Goal: Task Accomplishment & Management: Manage account settings

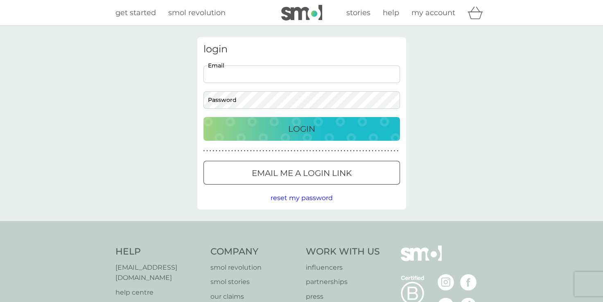
click at [232, 81] on input "Email" at bounding box center [302, 75] width 197 height 18
type input "emma@nickgurney.co.uk"
click at [308, 122] on button "Login" at bounding box center [302, 129] width 197 height 24
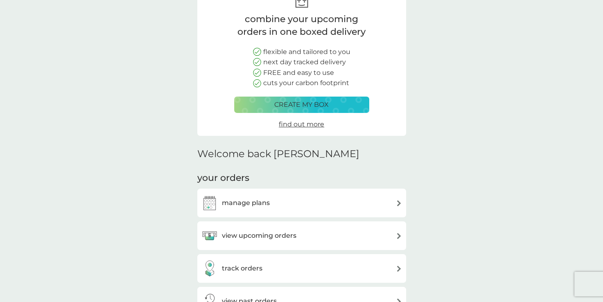
scroll to position [123, 0]
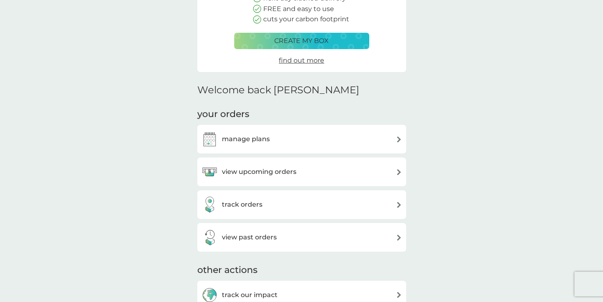
click at [232, 203] on h3 "track orders" at bounding box center [242, 204] width 41 height 11
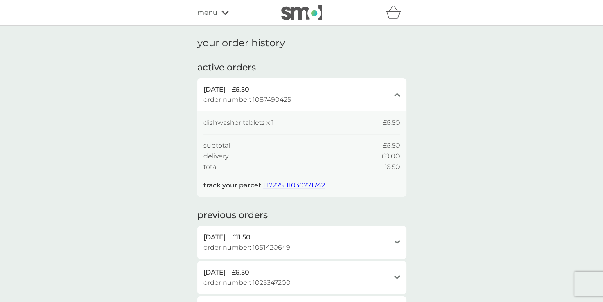
click at [267, 185] on span "L12275111030271742" at bounding box center [294, 185] width 62 height 8
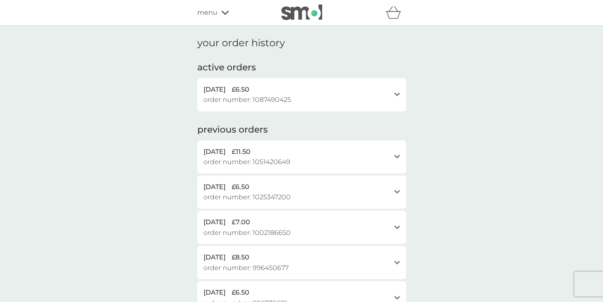
click at [213, 89] on span "25 Aug 2025" at bounding box center [215, 89] width 22 height 11
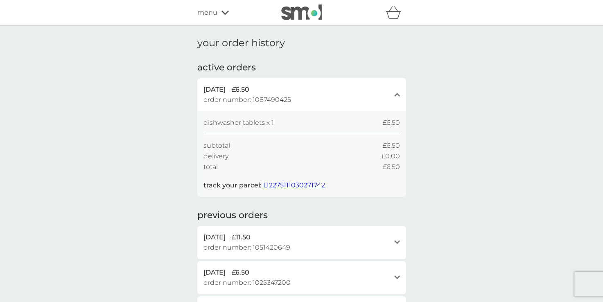
click at [219, 11] on div "menu" at bounding box center [232, 12] width 70 height 11
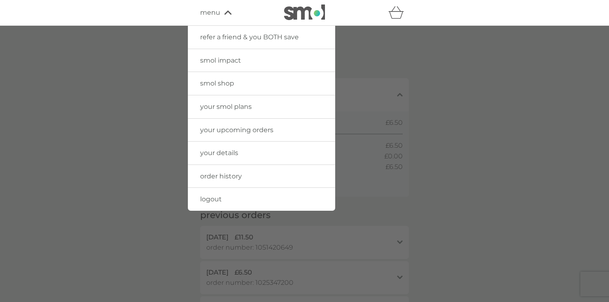
click at [224, 100] on link "your smol plans" at bounding box center [261, 106] width 147 height 23
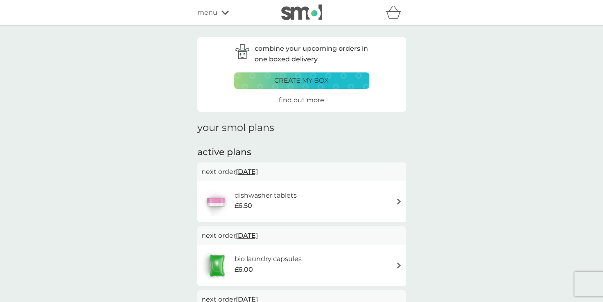
click at [359, 201] on div "dishwasher tablets £6.50" at bounding box center [301, 202] width 201 height 29
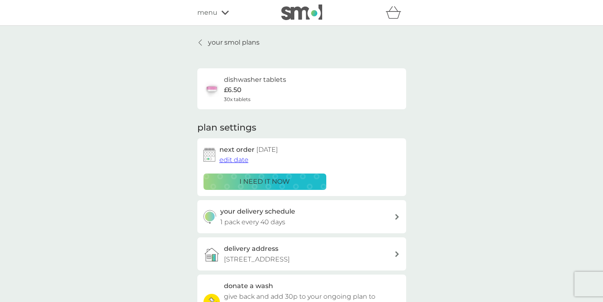
click at [241, 158] on span "edit date" at bounding box center [234, 160] width 29 height 8
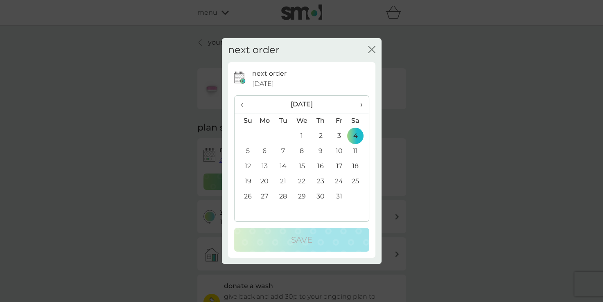
click at [360, 108] on span "›" at bounding box center [358, 104] width 8 height 17
click at [356, 149] on td "8" at bounding box center [358, 151] width 20 height 15
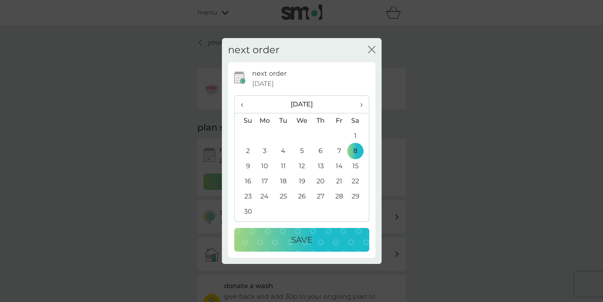
click at [317, 234] on div "Save" at bounding box center [301, 239] width 119 height 13
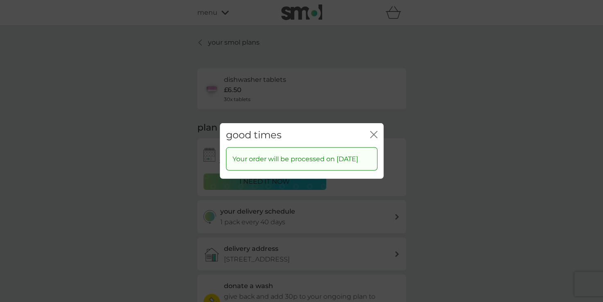
click at [376, 131] on icon "close" at bounding box center [373, 134] width 7 height 7
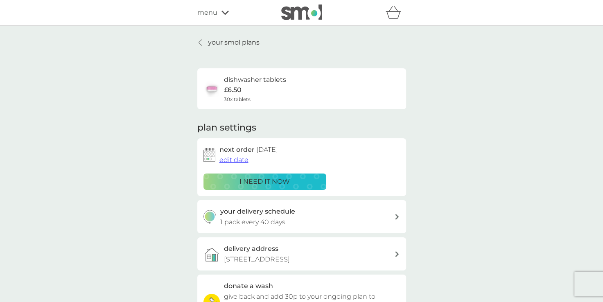
click at [213, 43] on p "your smol plans" at bounding box center [234, 42] width 52 height 11
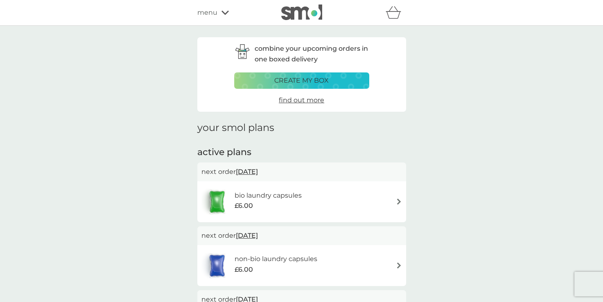
click at [307, 12] on img at bounding box center [301, 13] width 41 height 16
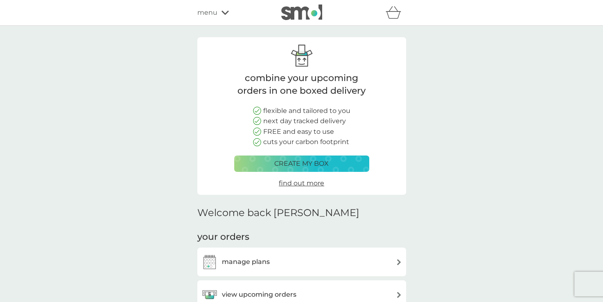
click at [285, 165] on p "create my box" at bounding box center [301, 163] width 54 height 11
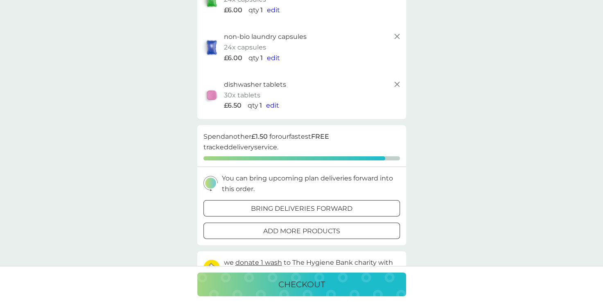
scroll to position [164, 0]
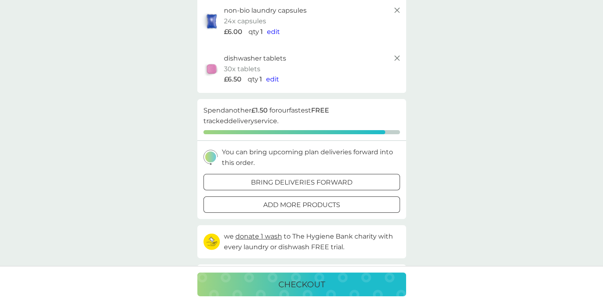
click at [305, 203] on div at bounding box center [301, 205] width 29 height 9
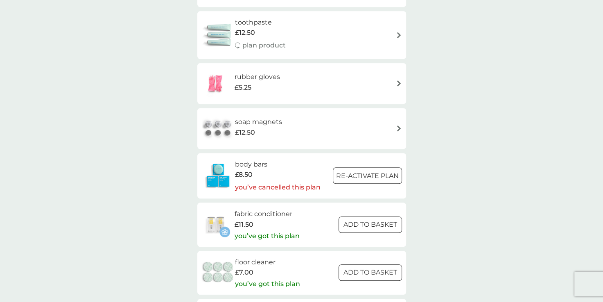
scroll to position [901, 0]
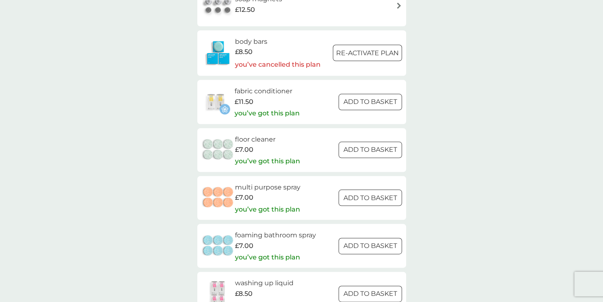
click at [358, 95] on button "ADD TO BASKET" at bounding box center [370, 102] width 63 height 16
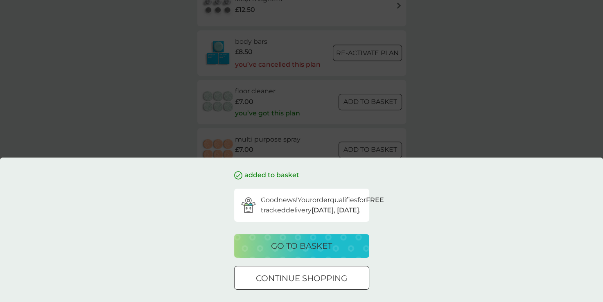
click at [269, 240] on div "go to basket" at bounding box center [301, 246] width 119 height 13
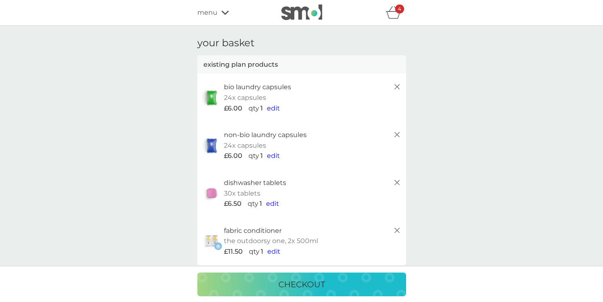
click at [394, 12] on icon "basket" at bounding box center [393, 14] width 14 height 7
click at [220, 12] on div "menu" at bounding box center [232, 12] width 70 height 11
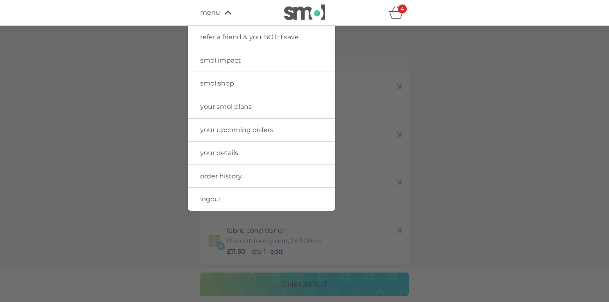
click at [220, 80] on span "smol shop" at bounding box center [217, 83] width 34 height 8
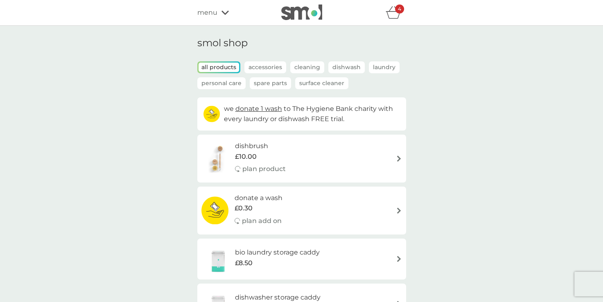
click at [288, 11] on img at bounding box center [301, 13] width 41 height 16
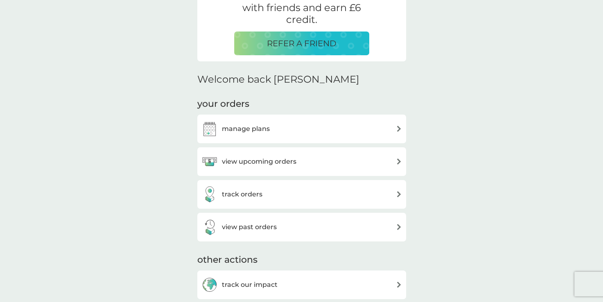
scroll to position [205, 0]
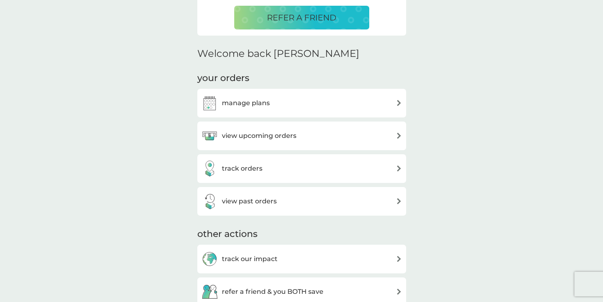
click at [229, 134] on h3 "view upcoming orders" at bounding box center [259, 136] width 75 height 11
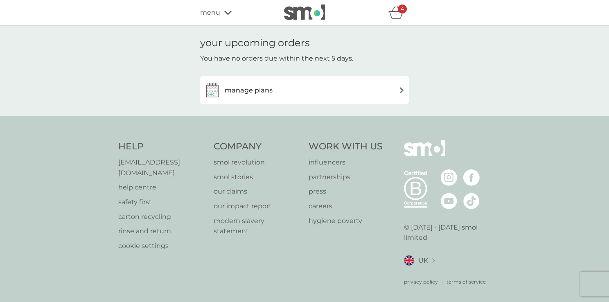
click at [258, 89] on h3 "manage plans" at bounding box center [249, 90] width 48 height 11
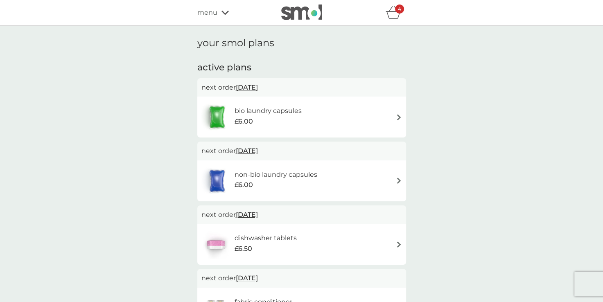
click at [217, 11] on div "menu" at bounding box center [232, 12] width 70 height 11
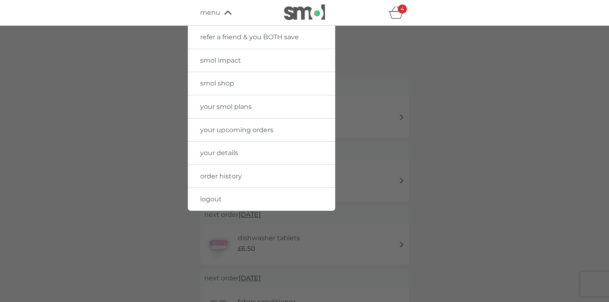
click at [210, 198] on span "logout" at bounding box center [211, 199] width 22 height 8
